Goal: Contribute content

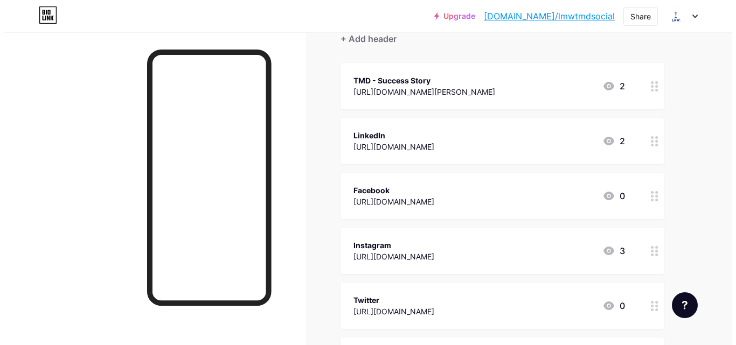
scroll to position [54, 0]
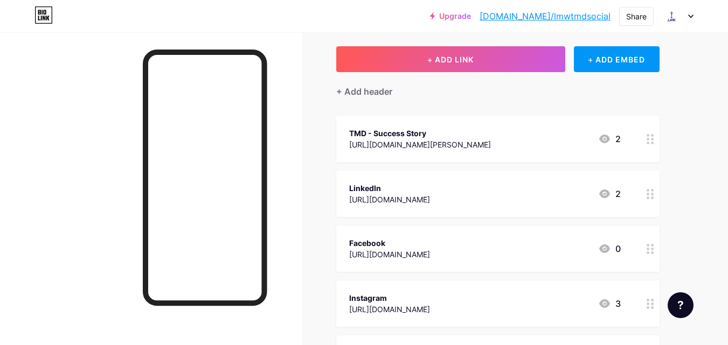
click at [433, 129] on div "TMD - Success Story" at bounding box center [420, 133] width 142 height 11
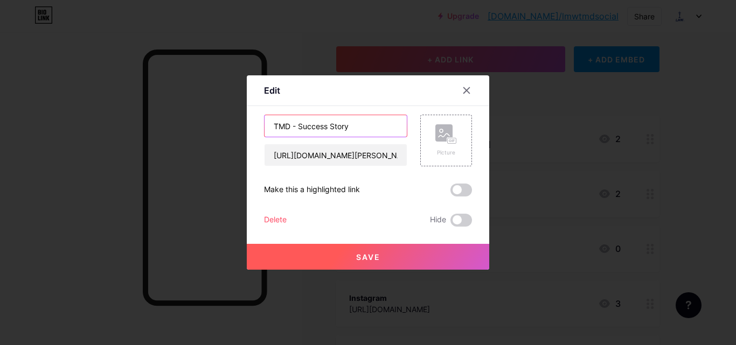
click at [354, 129] on input "TMD - Success Story" at bounding box center [336, 126] width 142 height 22
drag, startPoint x: 354, startPoint y: 129, endPoint x: 299, endPoint y: 125, distance: 55.1
click at [299, 125] on input "TMD - Success Story" at bounding box center [336, 126] width 142 height 22
type input "TMD - Blog"
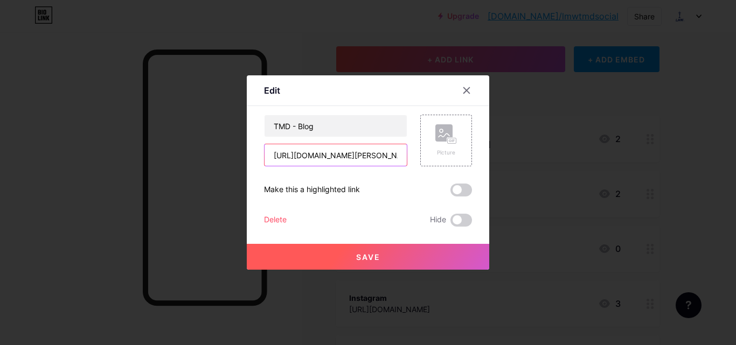
click at [335, 162] on input "[URL][DOMAIN_NAME][PERSON_NAME]" at bounding box center [336, 155] width 142 height 22
click at [310, 155] on input "[URL][DOMAIN_NAME][PERSON_NAME]" at bounding box center [336, 155] width 142 height 22
paste input "blog/how-spinning-[PERSON_NAME]-shape-the-clothe"
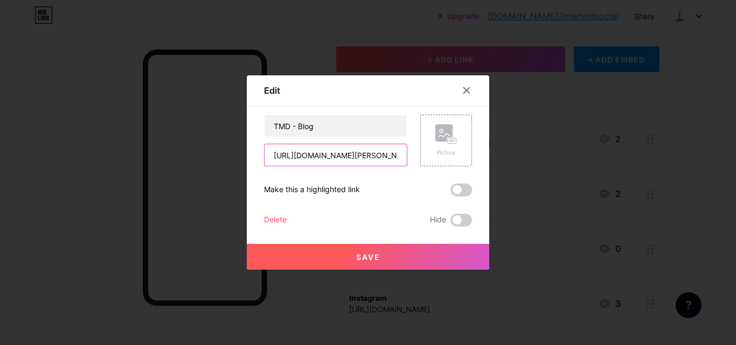
scroll to position [0, 142]
type input "[URL][DOMAIN_NAME][PERSON_NAME]"
click at [351, 251] on button "Save" at bounding box center [368, 257] width 242 height 26
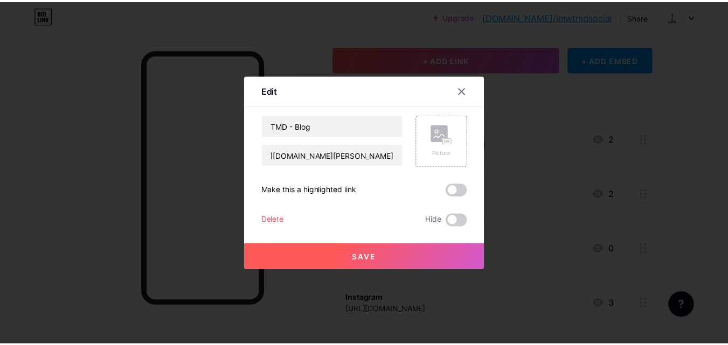
scroll to position [0, 0]
